Goal: Register for event/course

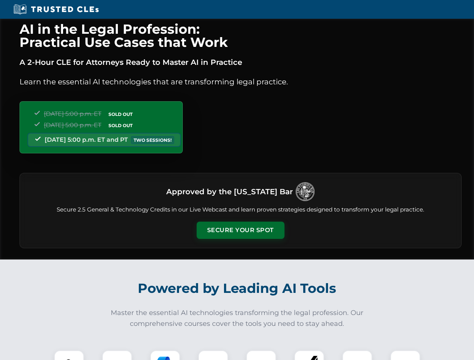
click at [240, 231] on button "Secure Your Spot" at bounding box center [241, 230] width 88 height 17
click at [69, 356] on img at bounding box center [69, 366] width 22 height 22
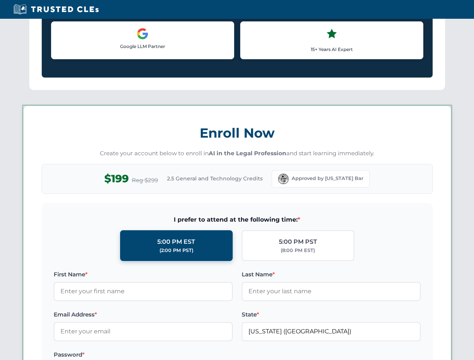
click at [165, 356] on label "Password *" at bounding box center [143, 355] width 179 height 9
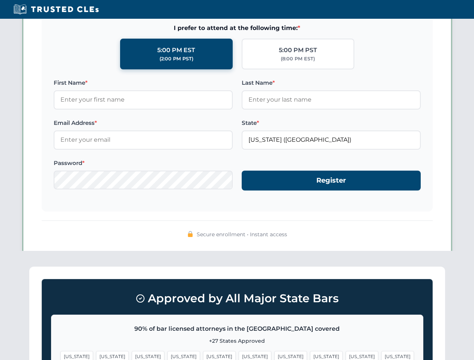
click at [346, 356] on span "[US_STATE]" at bounding box center [362, 356] width 33 height 11
